Goal: Find specific page/section: Find specific page/section

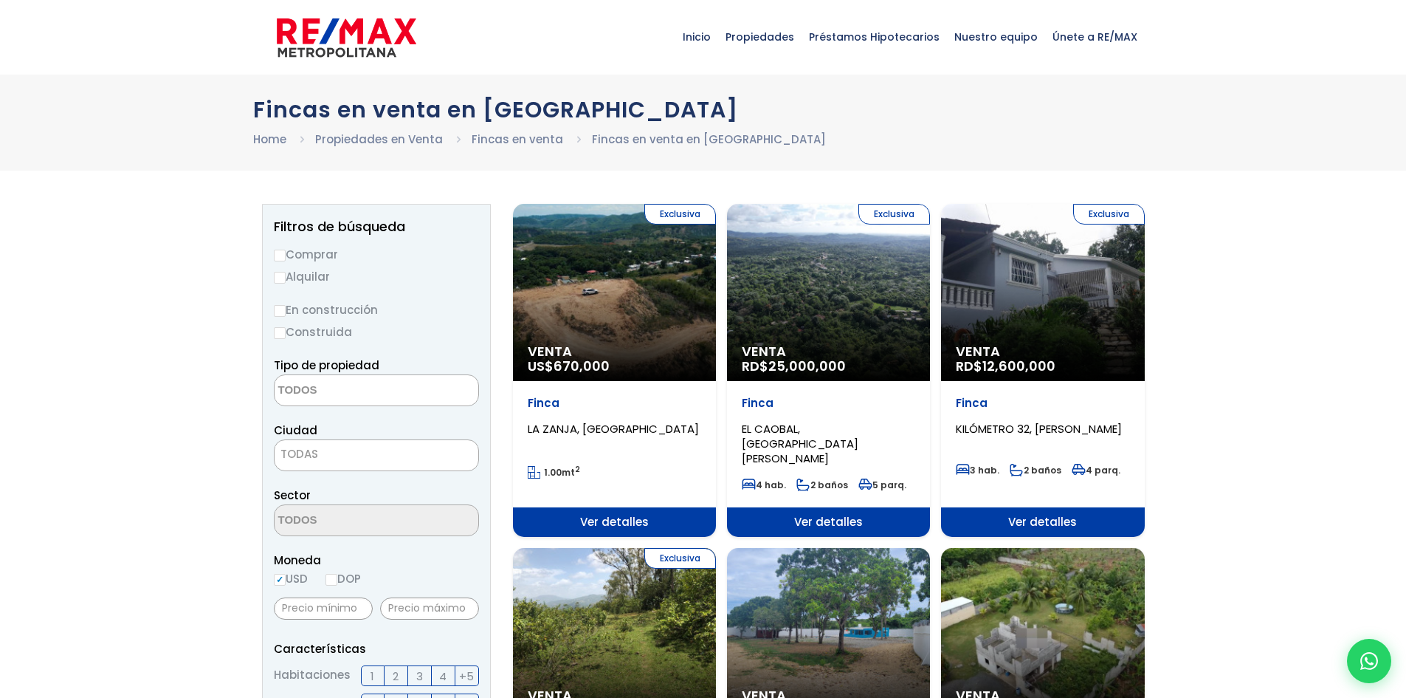
select select
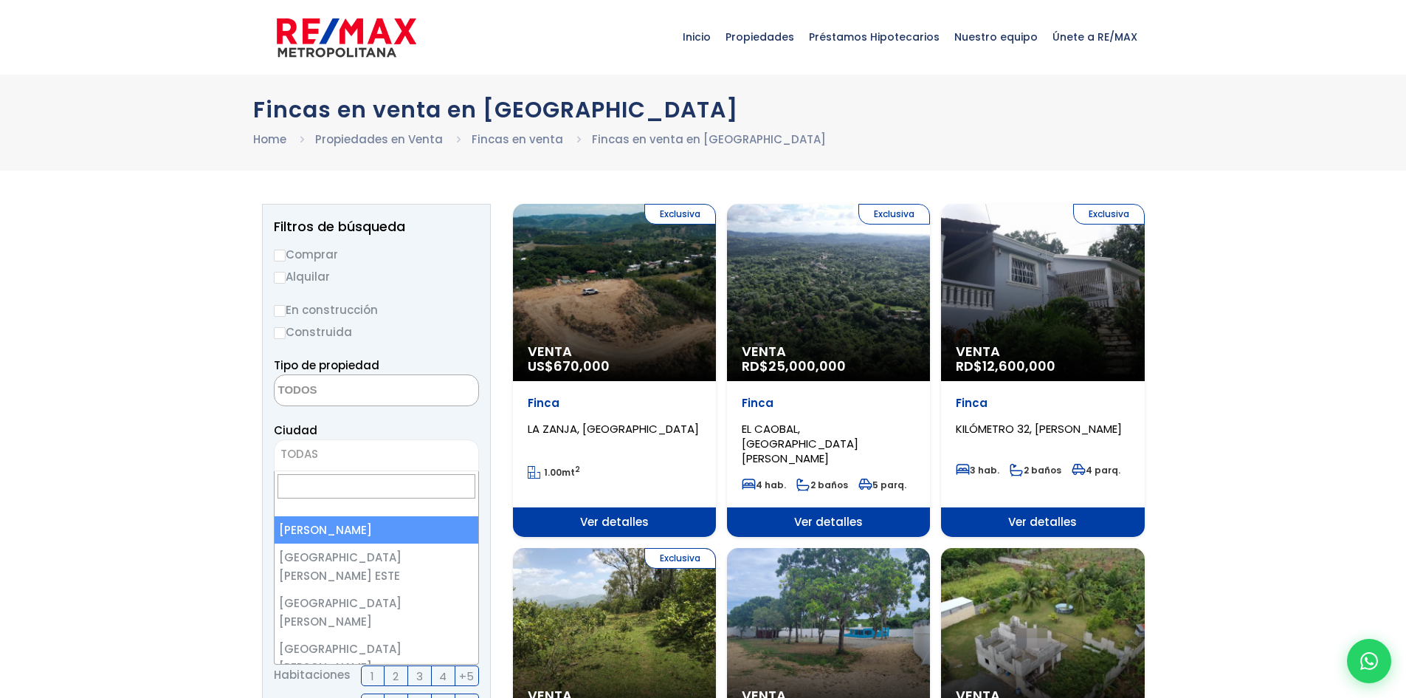
click at [334, 447] on span "TODAS" at bounding box center [377, 454] width 204 height 21
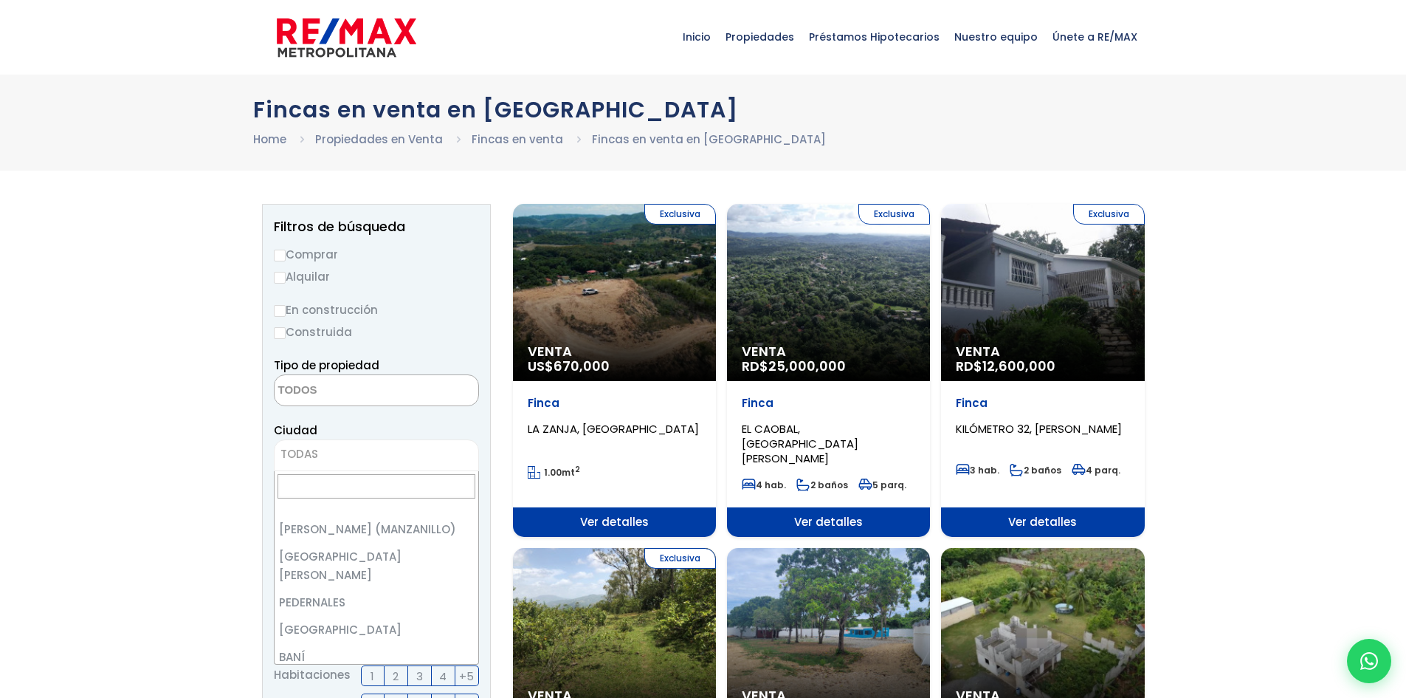
scroll to position [1969, 0]
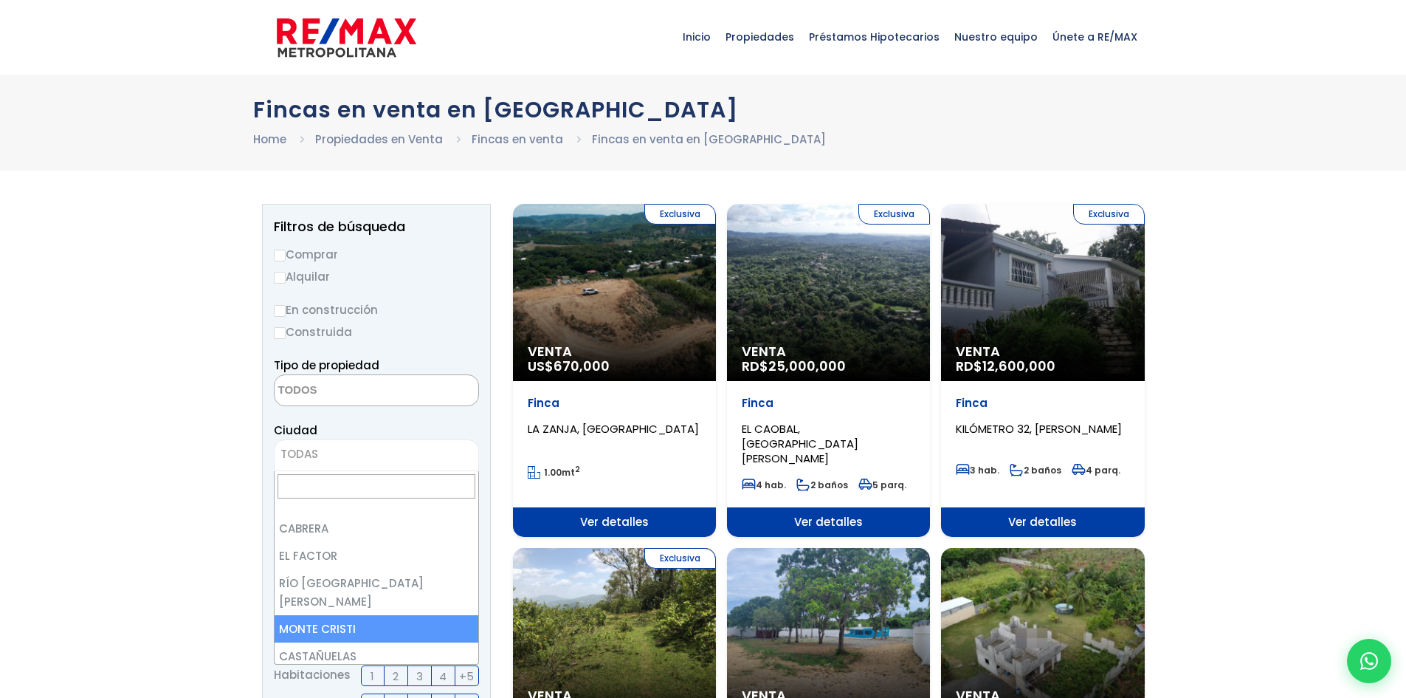
select select "71"
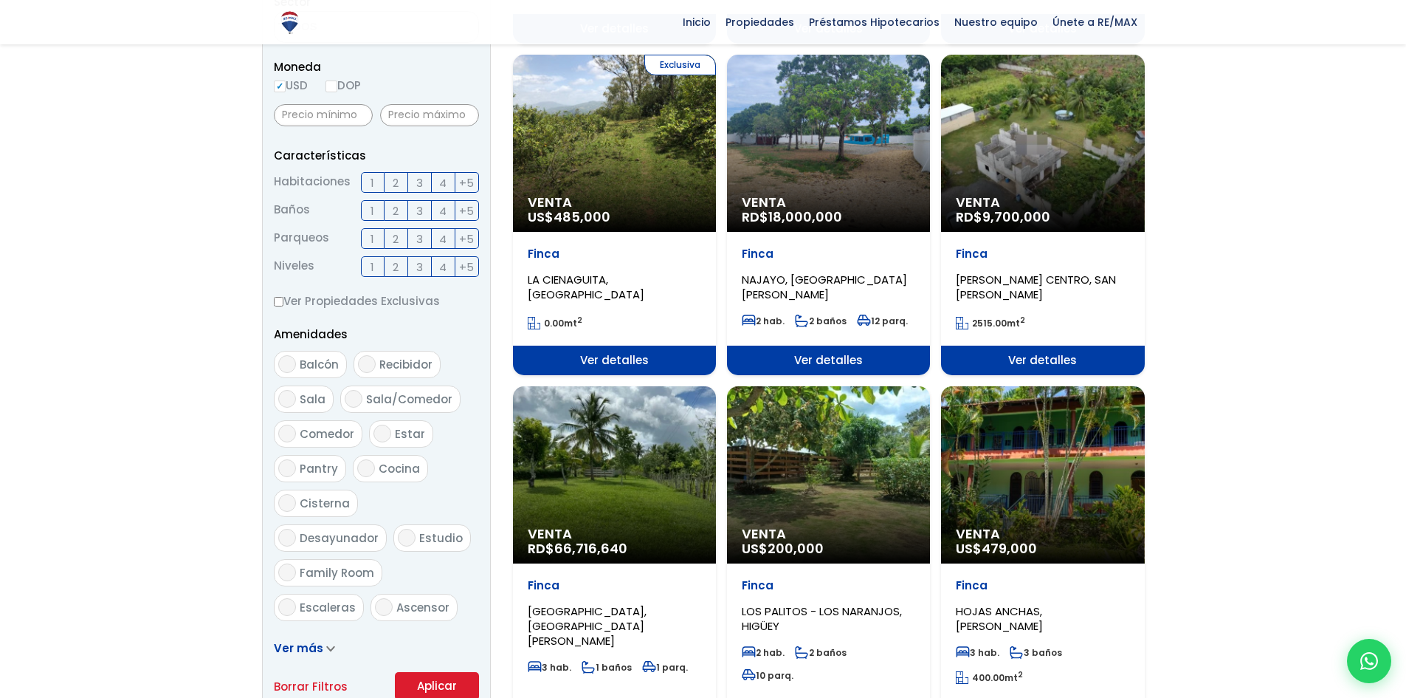
scroll to position [738, 0]
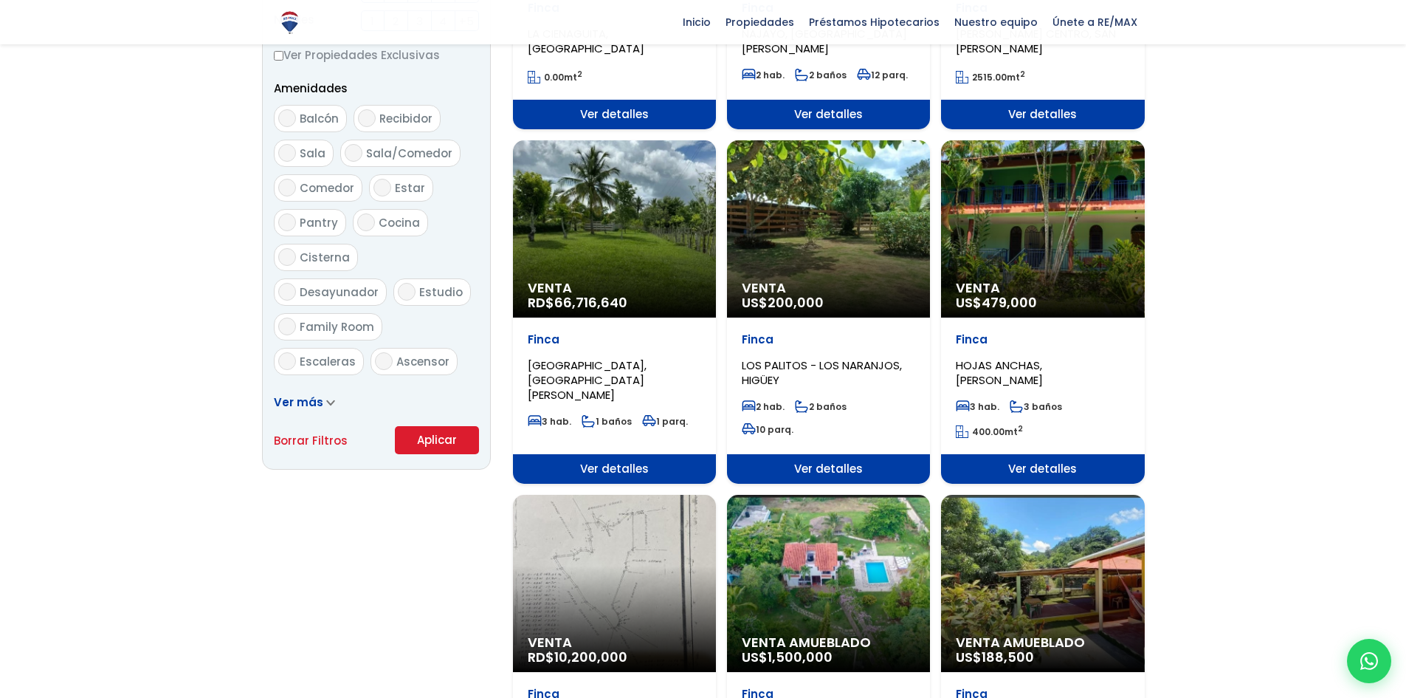
click at [459, 439] on button "Aplicar" at bounding box center [437, 440] width 84 height 28
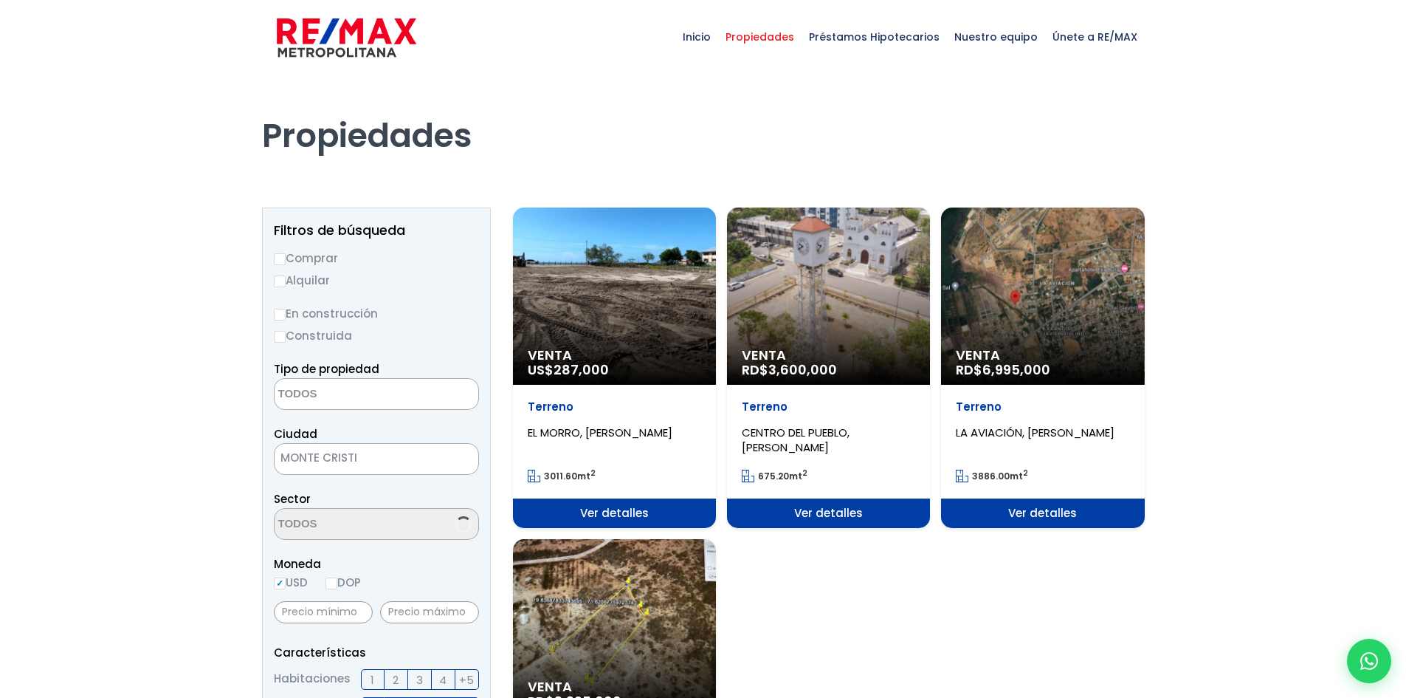
select select
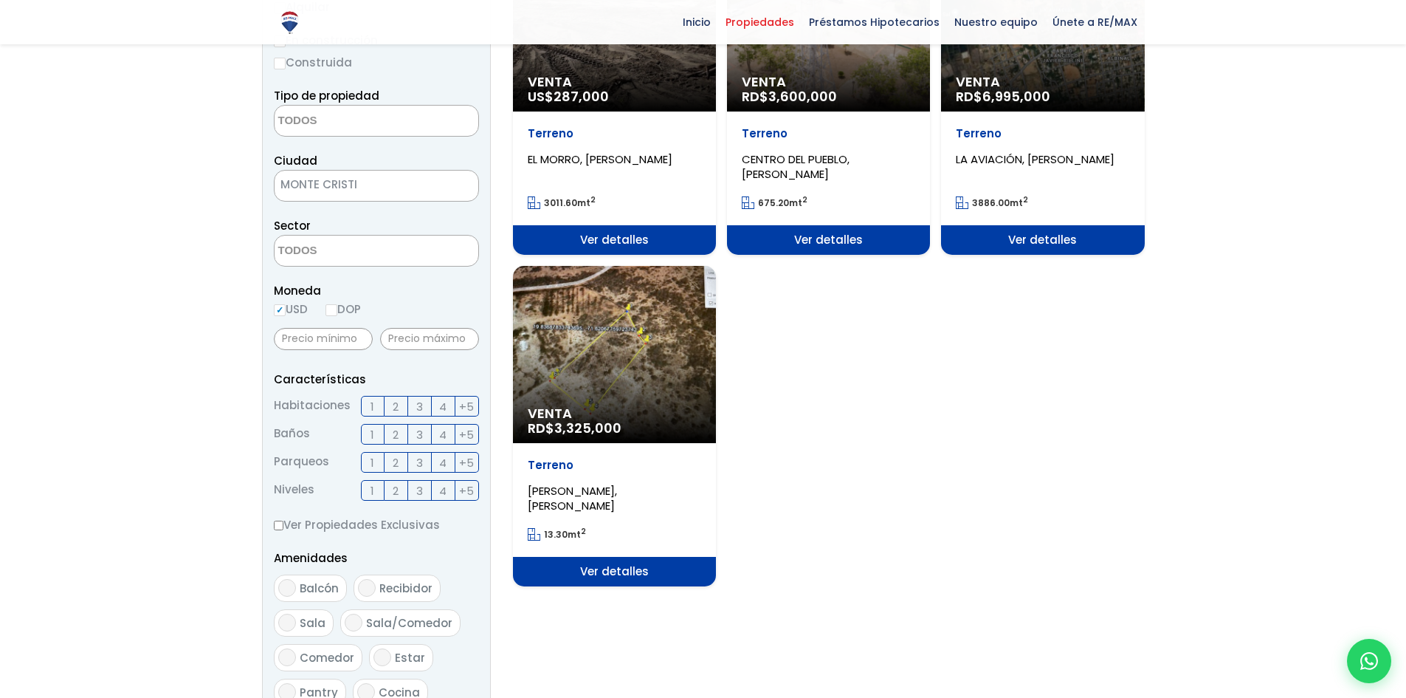
scroll to position [246, 0]
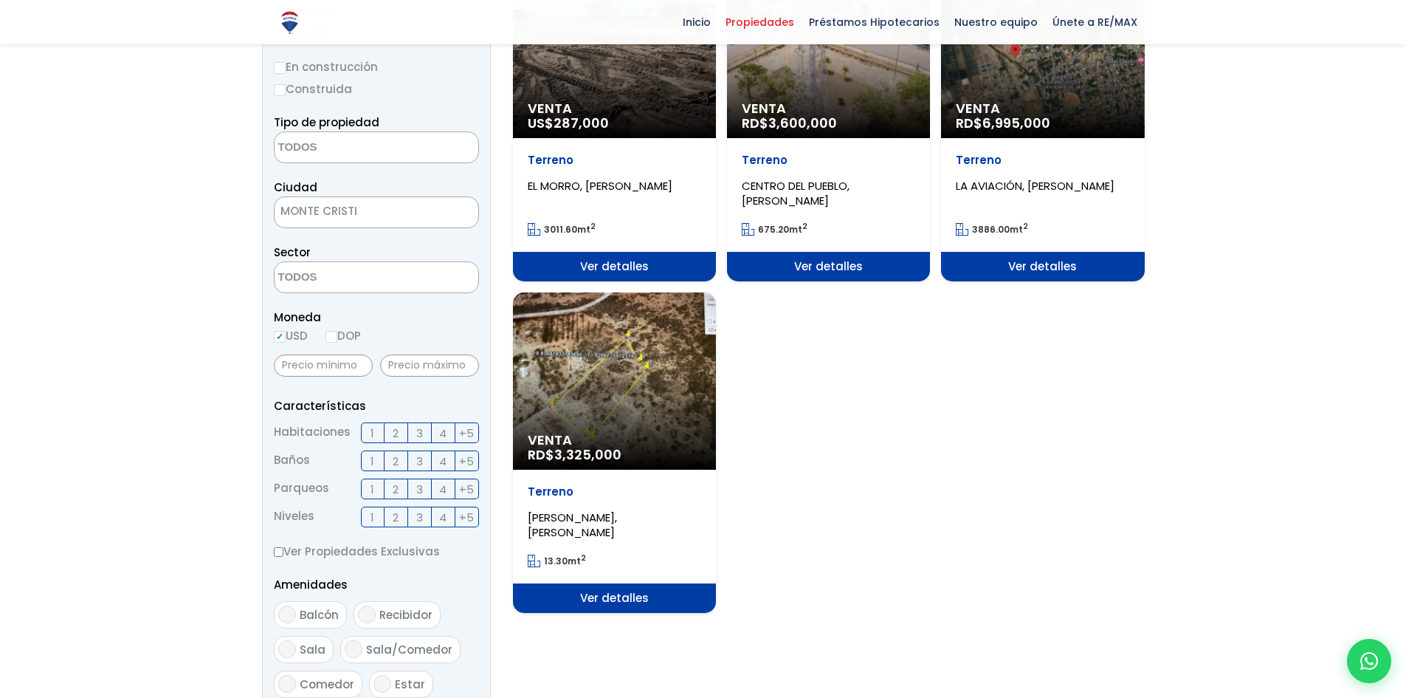
click at [399, 214] on span "MONTE CRISTI" at bounding box center [358, 211] width 167 height 21
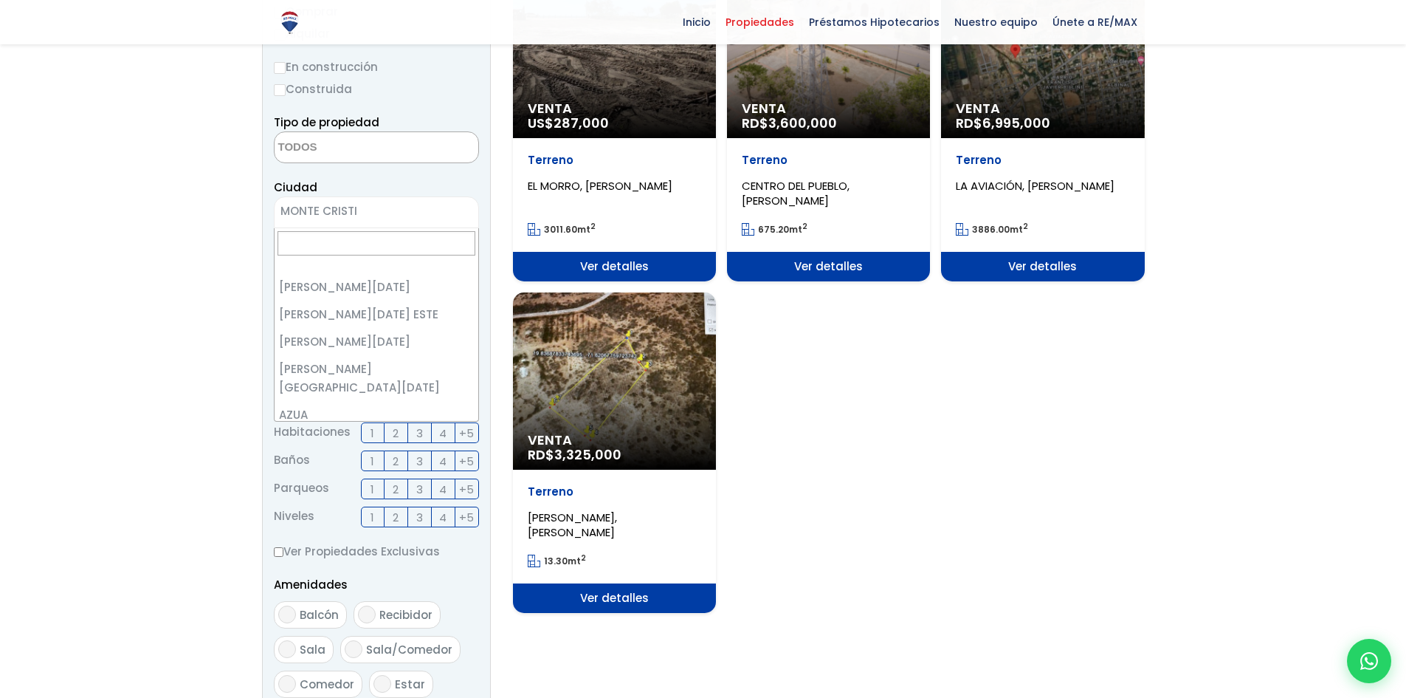
scroll to position [1939, 0]
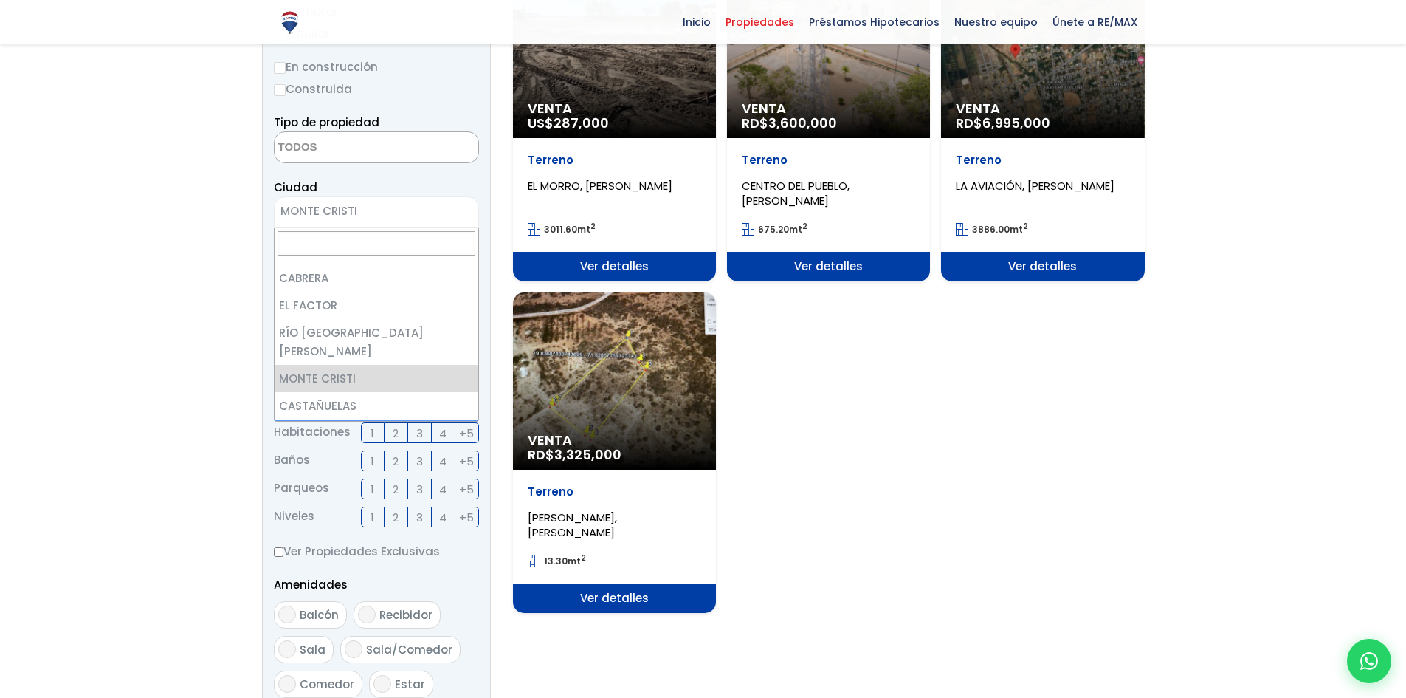
select select "73"
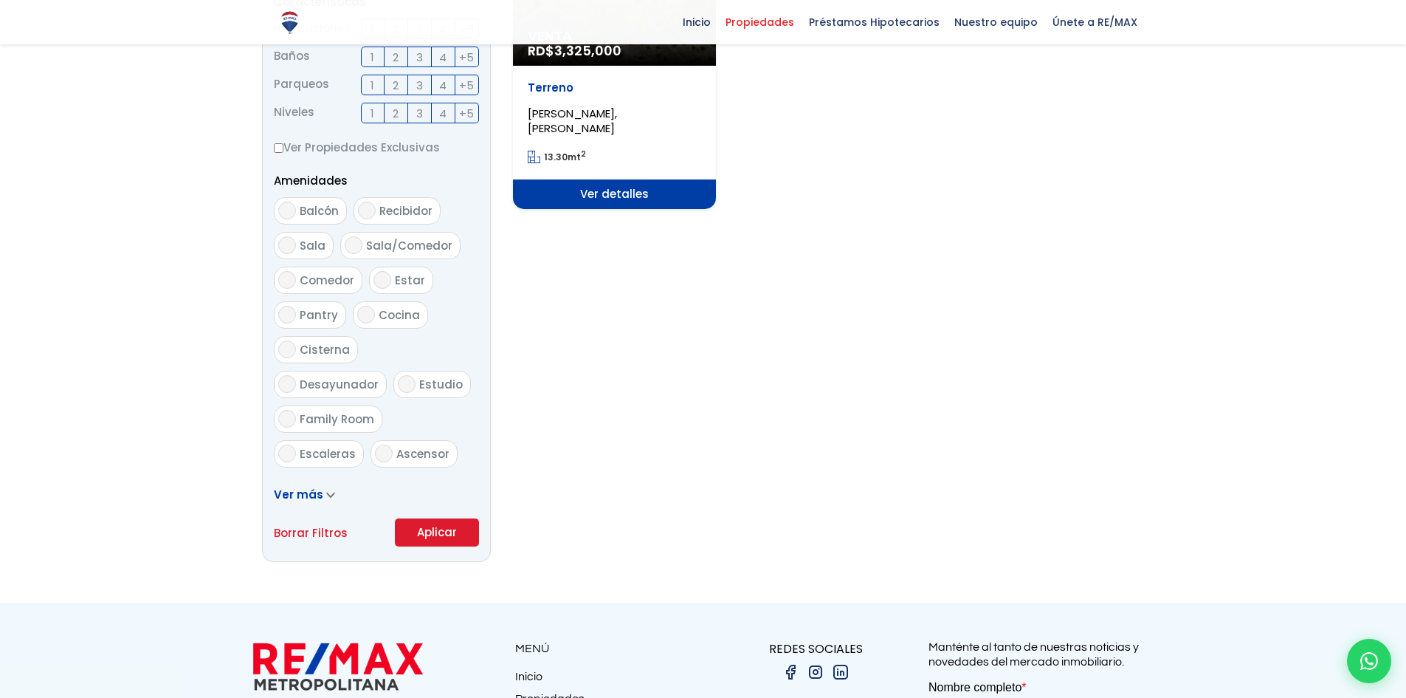
scroll to position [738, 0]
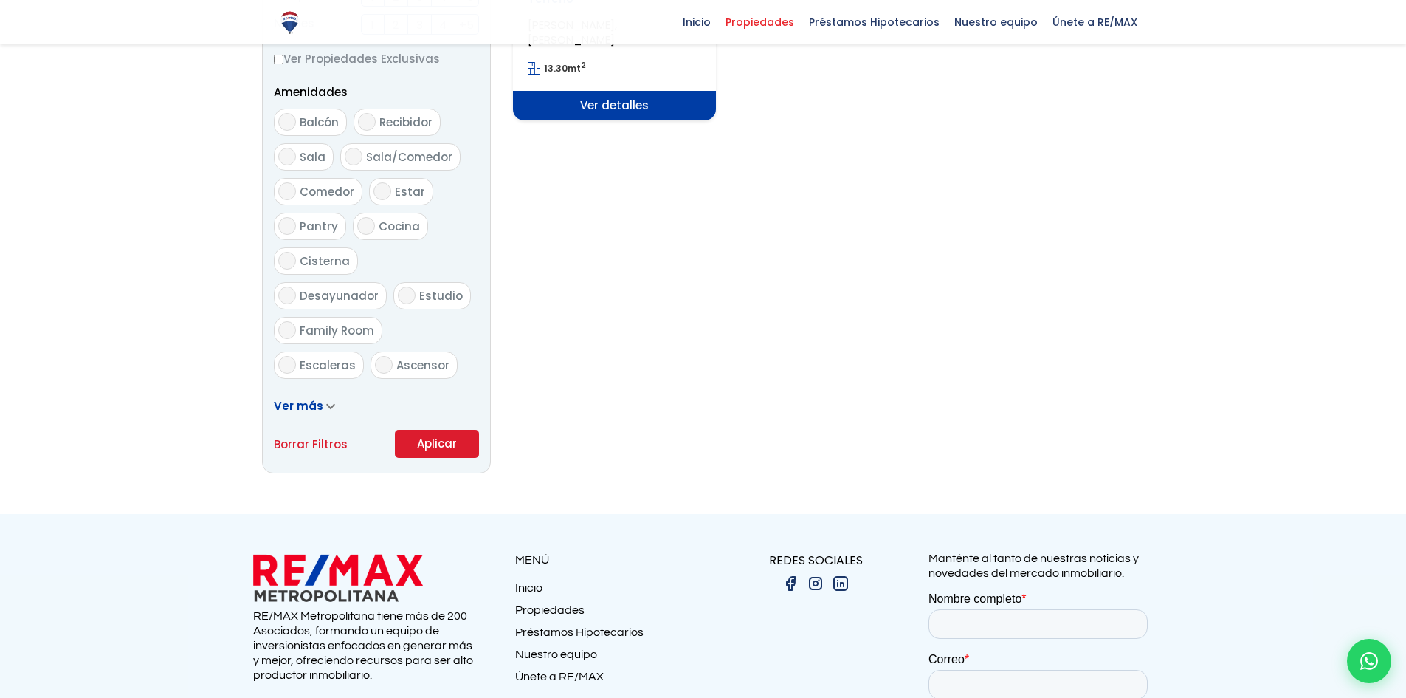
click at [450, 443] on button "Aplicar" at bounding box center [437, 444] width 84 height 28
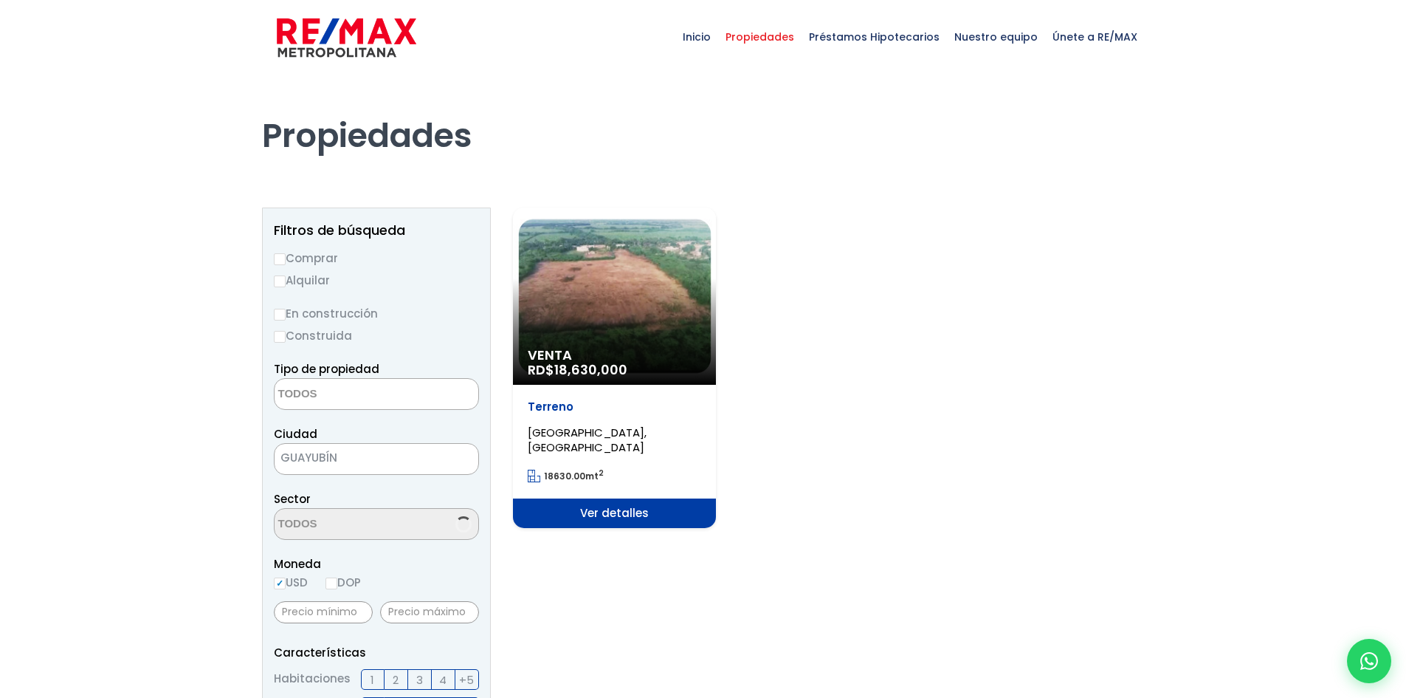
select select
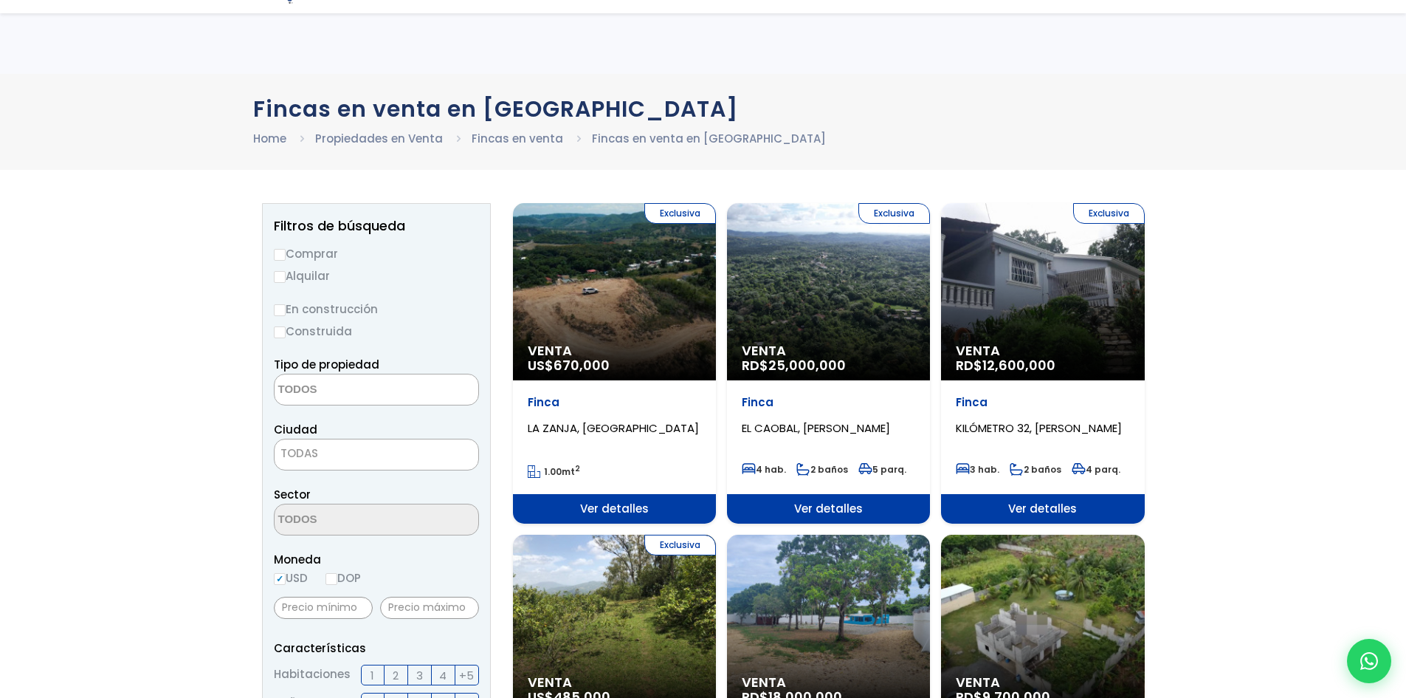
select select
select select "71"
